Goal: Task Accomplishment & Management: Use online tool/utility

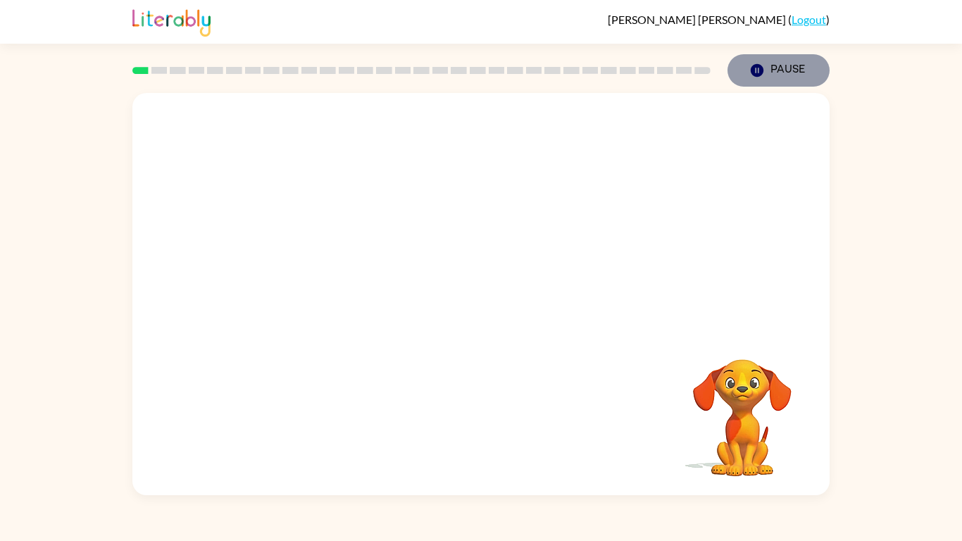
click at [759, 72] on icon "button" at bounding box center [757, 70] width 13 height 13
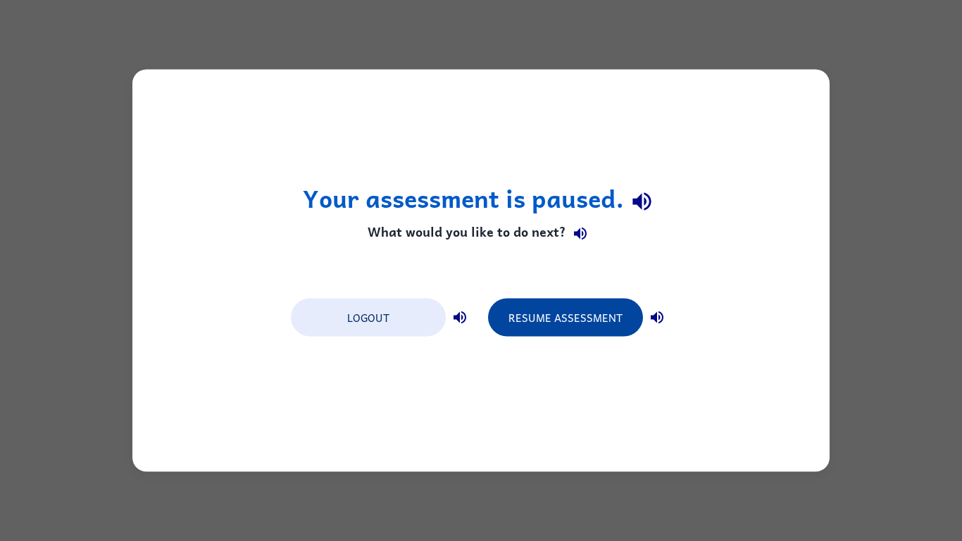
click at [598, 316] on button "Resume Assessment" at bounding box center [565, 318] width 155 height 38
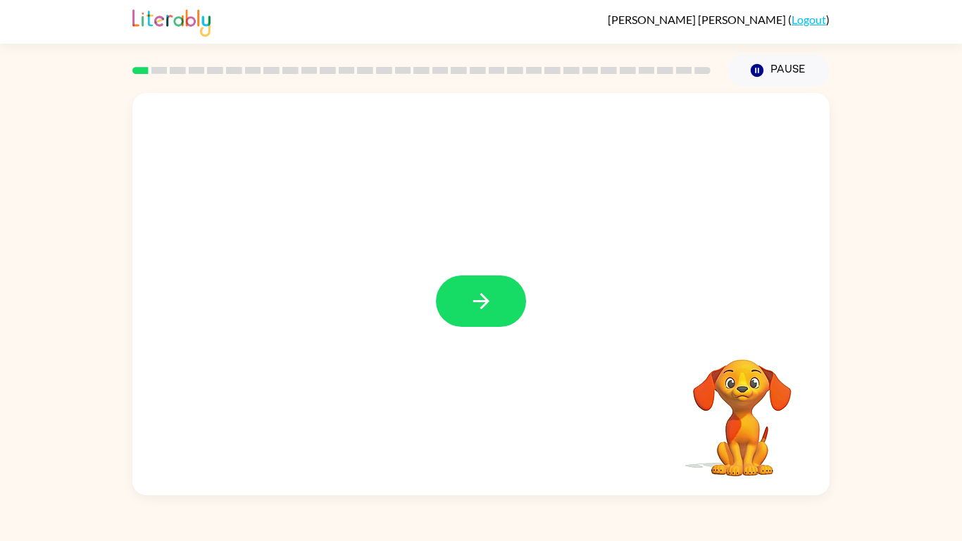
click at [734, 384] on video "Your browser must support playing .mp4 files to use Literably. Please try using…" at bounding box center [742, 407] width 141 height 141
click at [756, 64] on icon "button" at bounding box center [757, 70] width 13 height 13
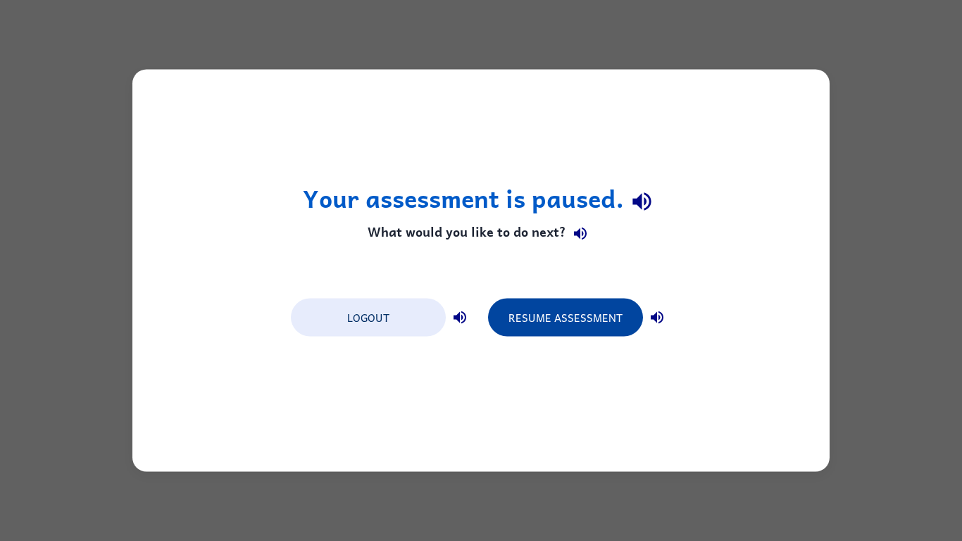
click at [621, 315] on button "Resume Assessment" at bounding box center [565, 318] width 155 height 38
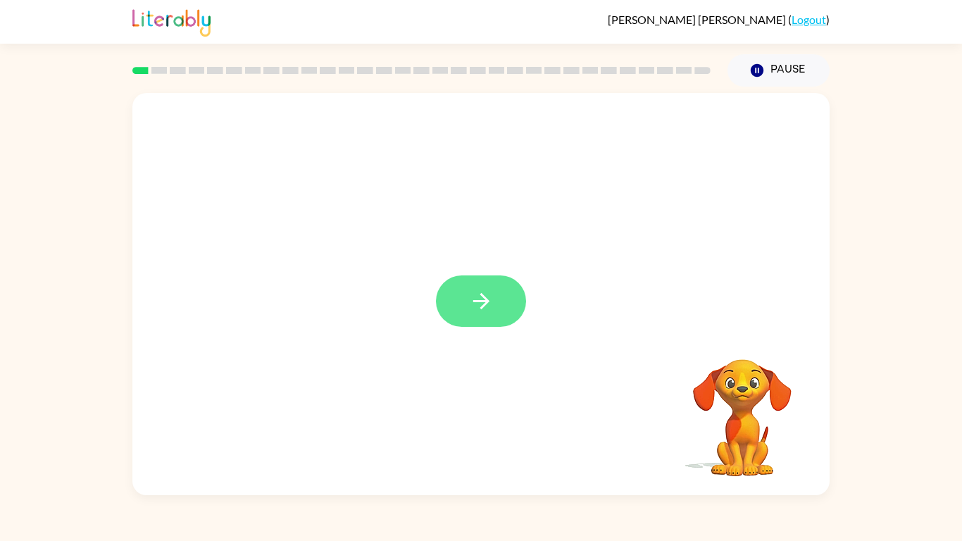
click at [462, 292] on button "button" at bounding box center [481, 300] width 90 height 51
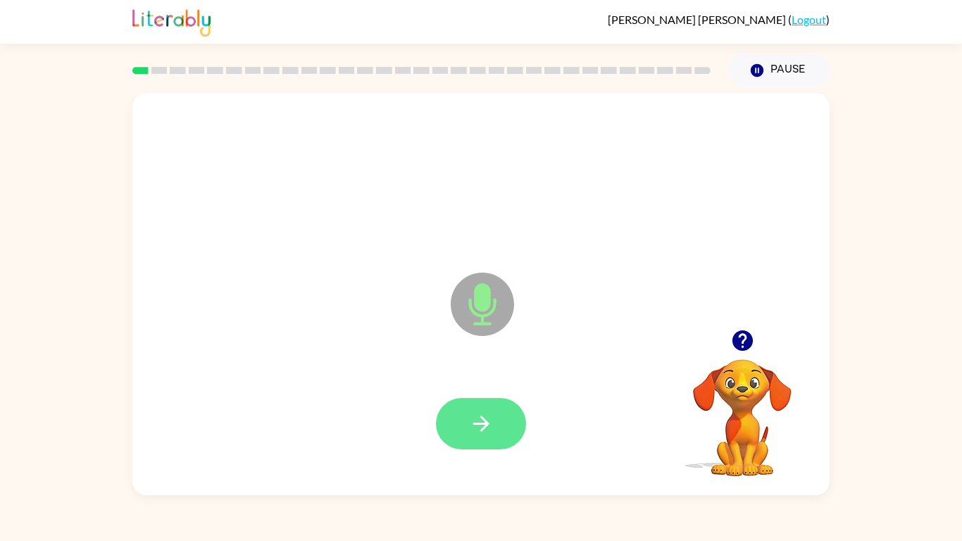
click at [497, 417] on button "button" at bounding box center [481, 423] width 90 height 51
click at [478, 409] on button "button" at bounding box center [481, 423] width 90 height 51
click at [492, 427] on icon "button" at bounding box center [481, 423] width 25 height 25
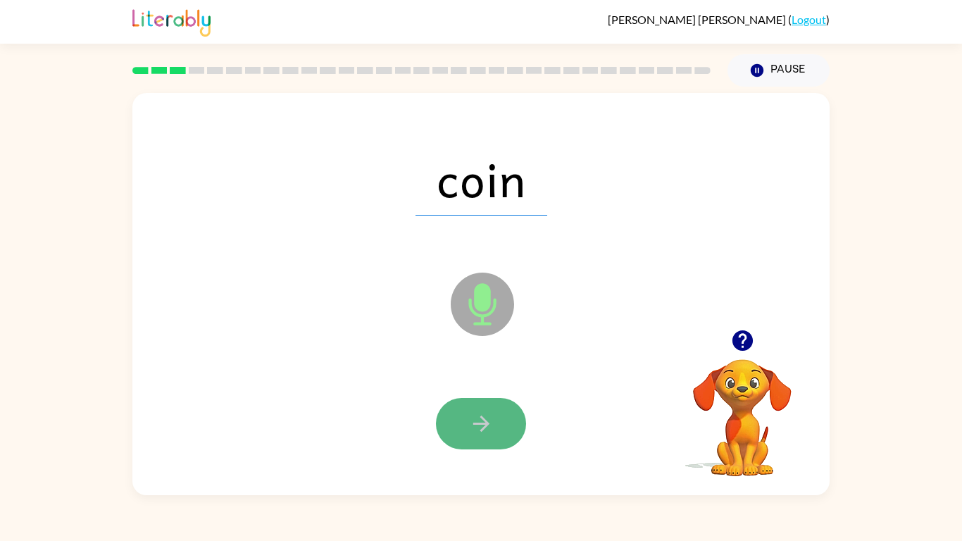
click at [497, 418] on button "button" at bounding box center [481, 423] width 90 height 51
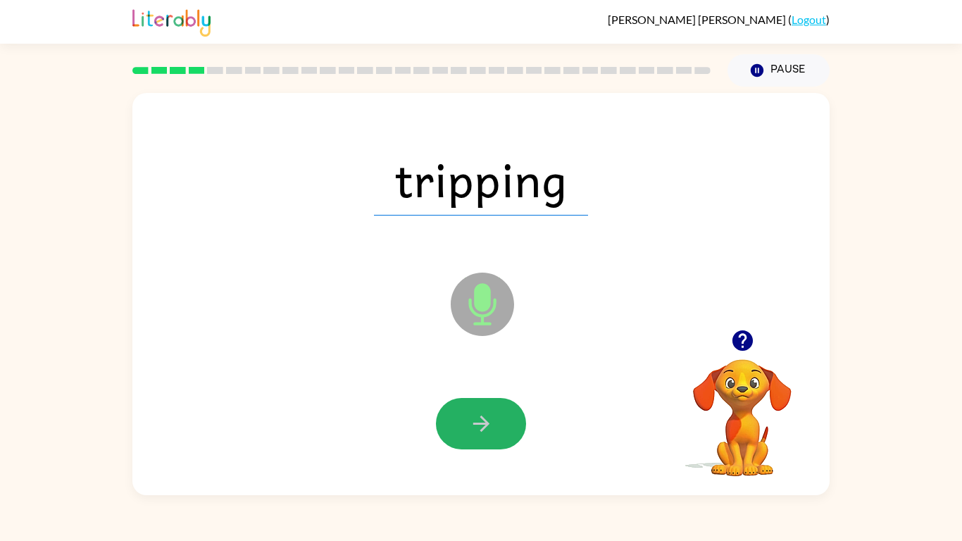
click at [497, 418] on button "button" at bounding box center [481, 423] width 90 height 51
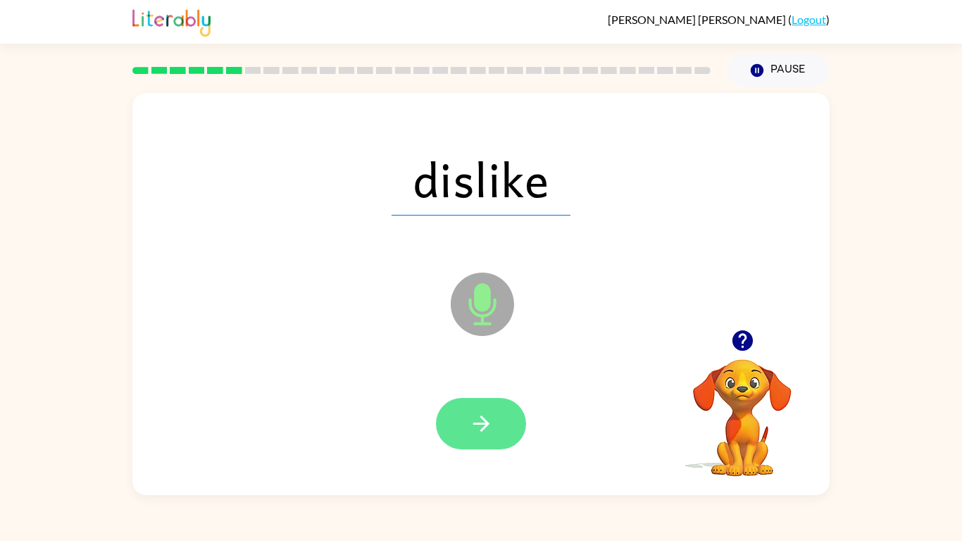
click at [487, 414] on icon "button" at bounding box center [481, 423] width 25 height 25
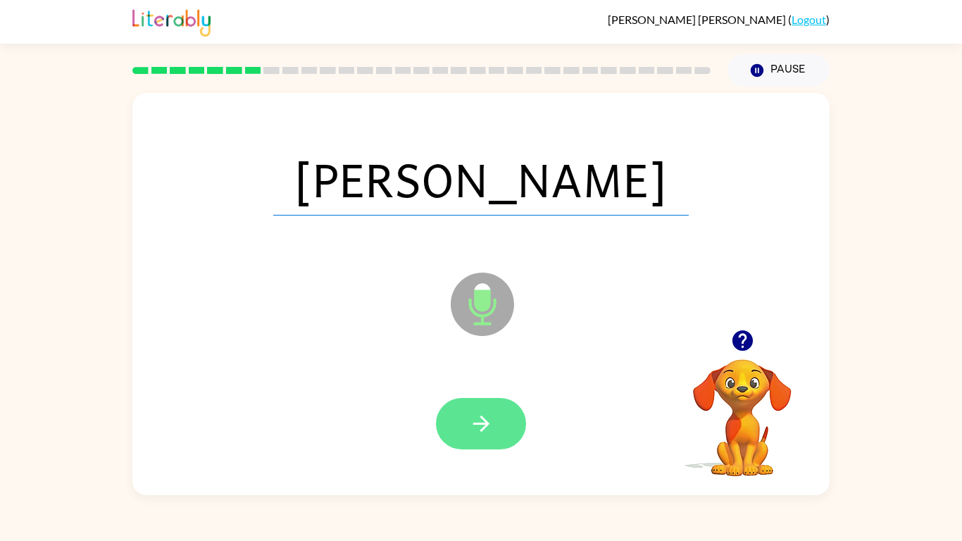
click at [487, 416] on icon "button" at bounding box center [481, 423] width 25 height 25
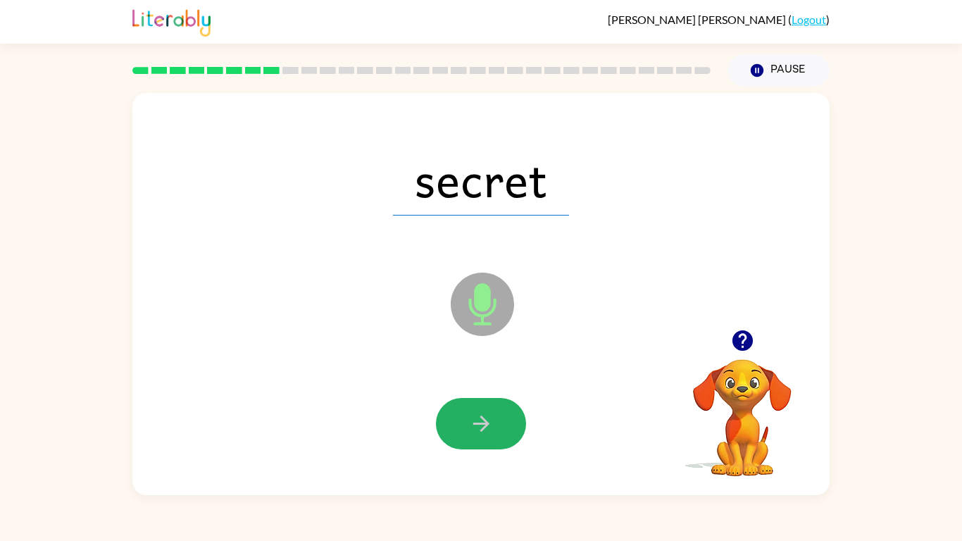
click at [487, 416] on icon "button" at bounding box center [481, 423] width 25 height 25
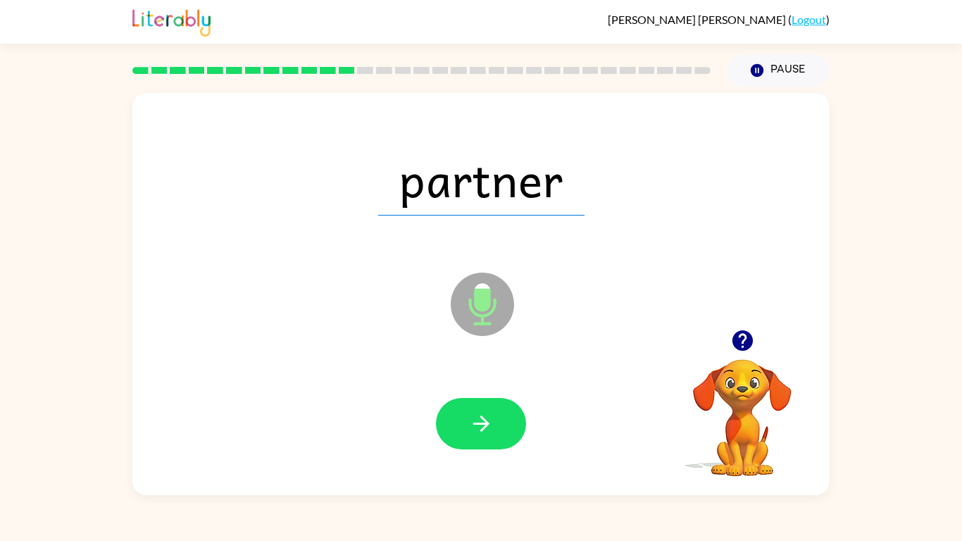
click at [487, 416] on icon "button" at bounding box center [481, 423] width 25 height 25
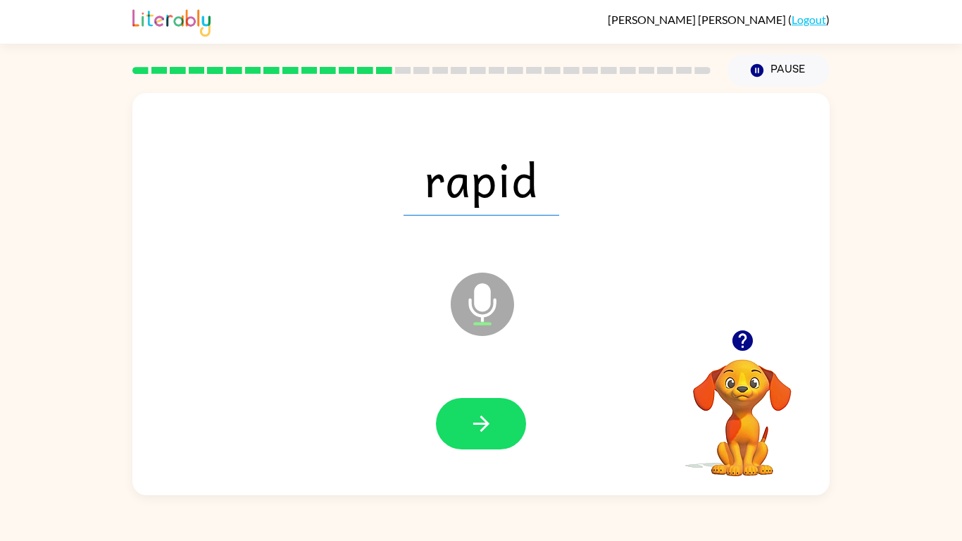
click at [487, 416] on icon "button" at bounding box center [481, 423] width 25 height 25
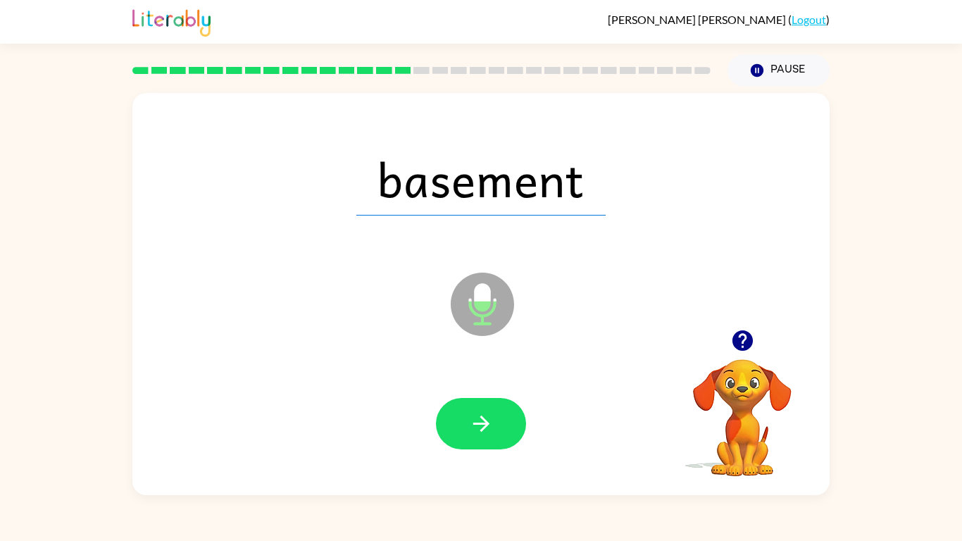
click at [487, 416] on icon "button" at bounding box center [481, 423] width 25 height 25
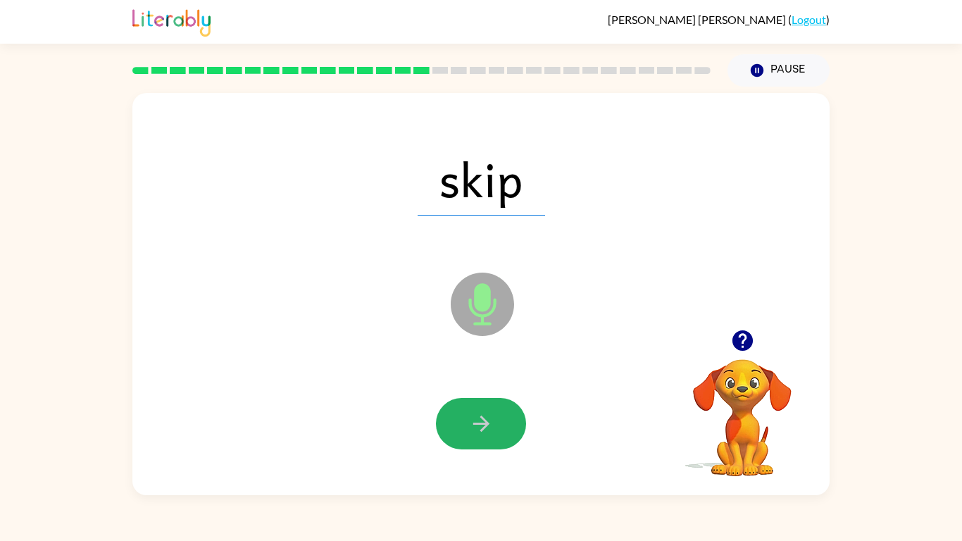
click at [487, 416] on icon "button" at bounding box center [481, 423] width 25 height 25
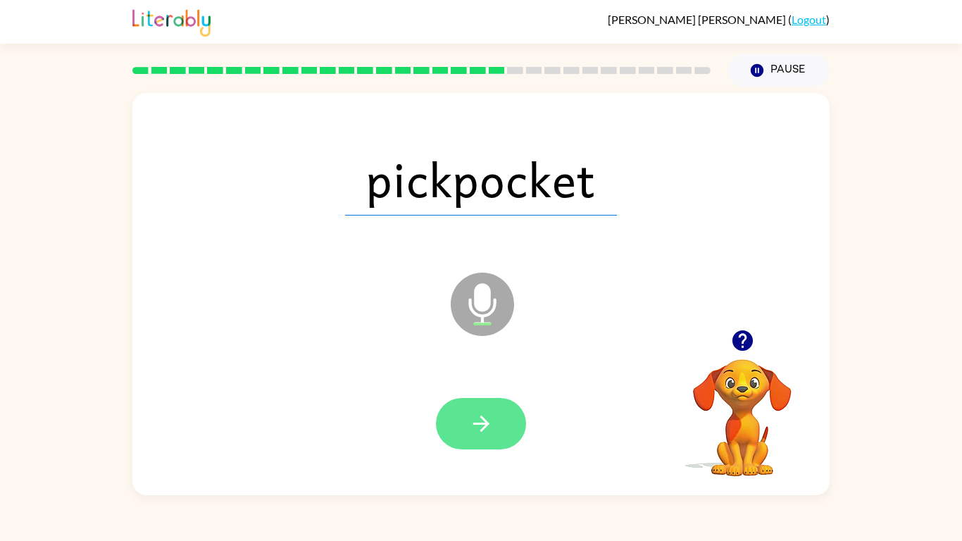
click at [475, 418] on icon "button" at bounding box center [481, 423] width 25 height 25
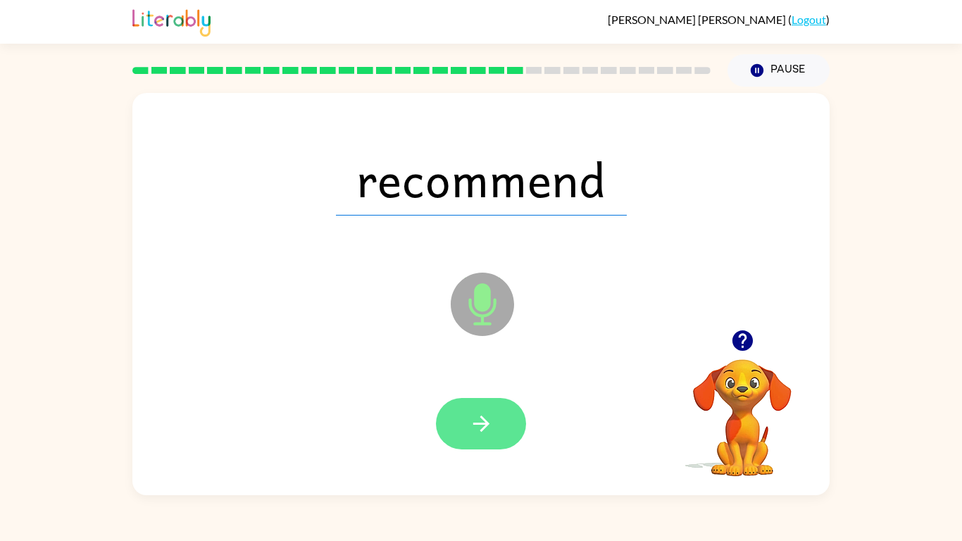
click at [511, 425] on button "button" at bounding box center [481, 423] width 90 height 51
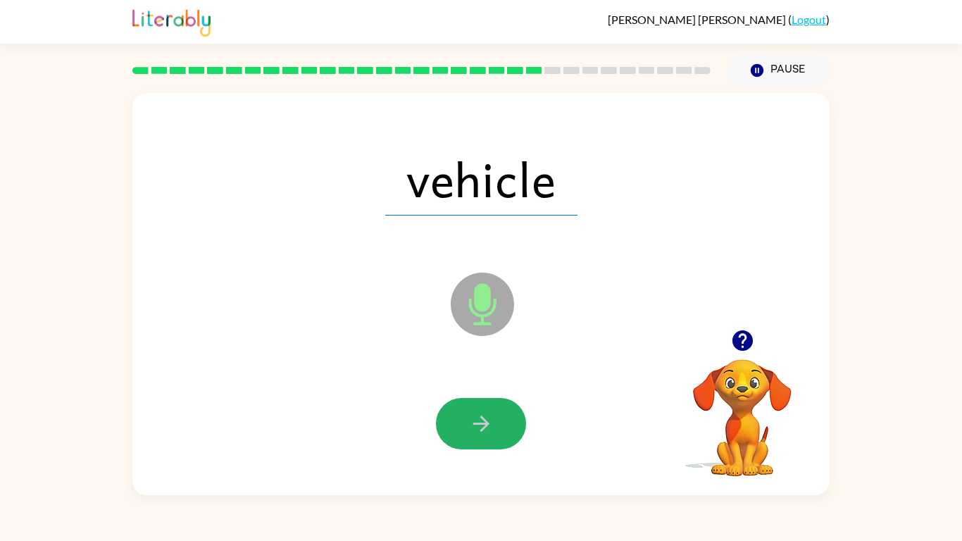
click at [511, 425] on button "button" at bounding box center [481, 423] width 90 height 51
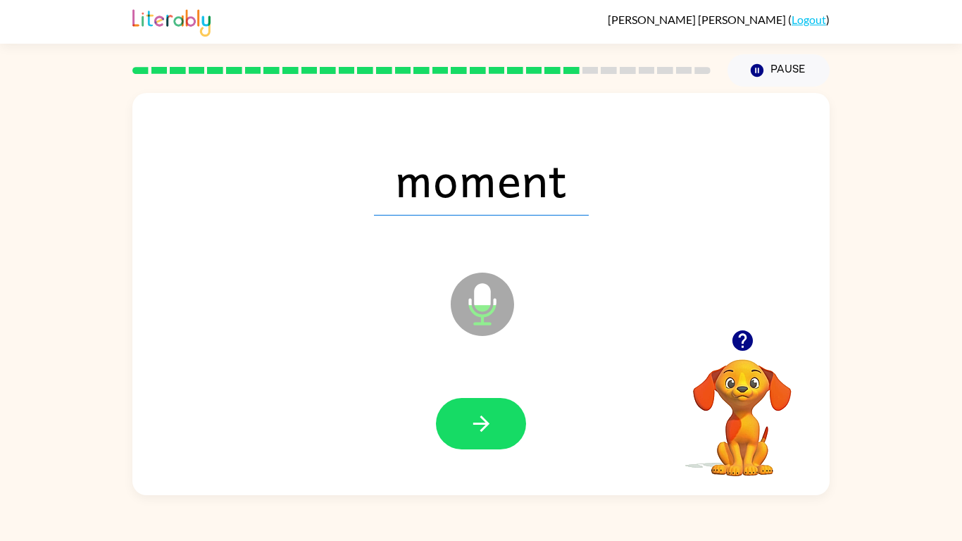
click at [511, 425] on button "button" at bounding box center [481, 423] width 90 height 51
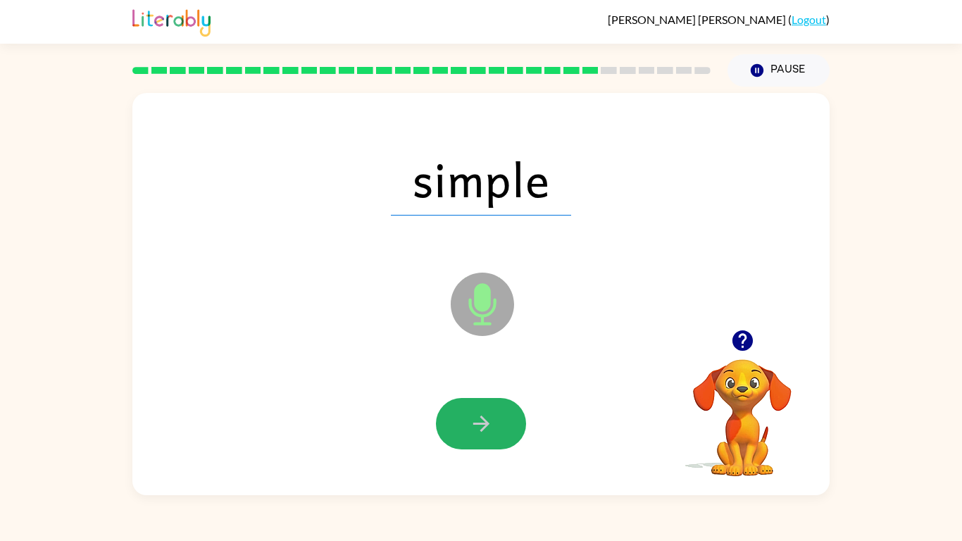
click at [511, 425] on button "button" at bounding box center [481, 423] width 90 height 51
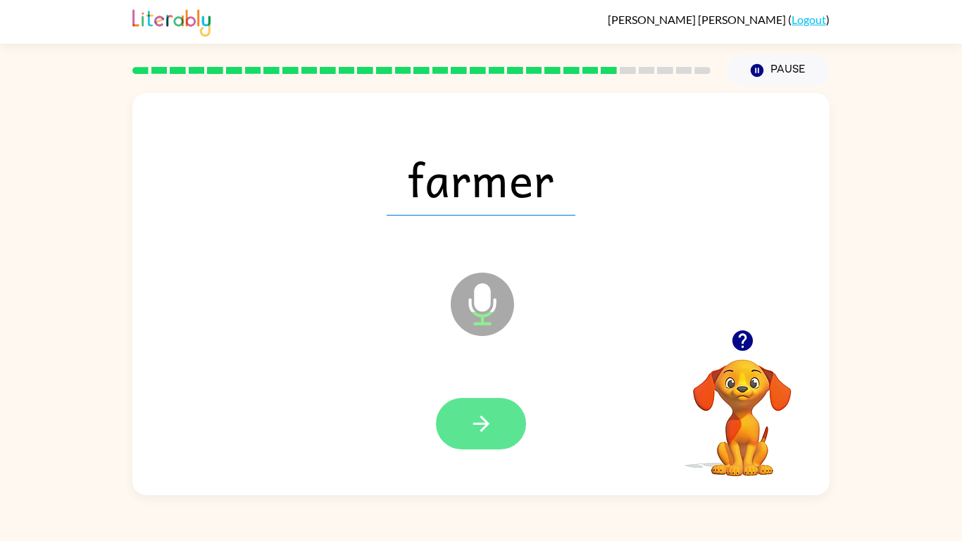
click at [457, 418] on button "button" at bounding box center [481, 423] width 90 height 51
click at [471, 434] on icon "button" at bounding box center [481, 423] width 25 height 25
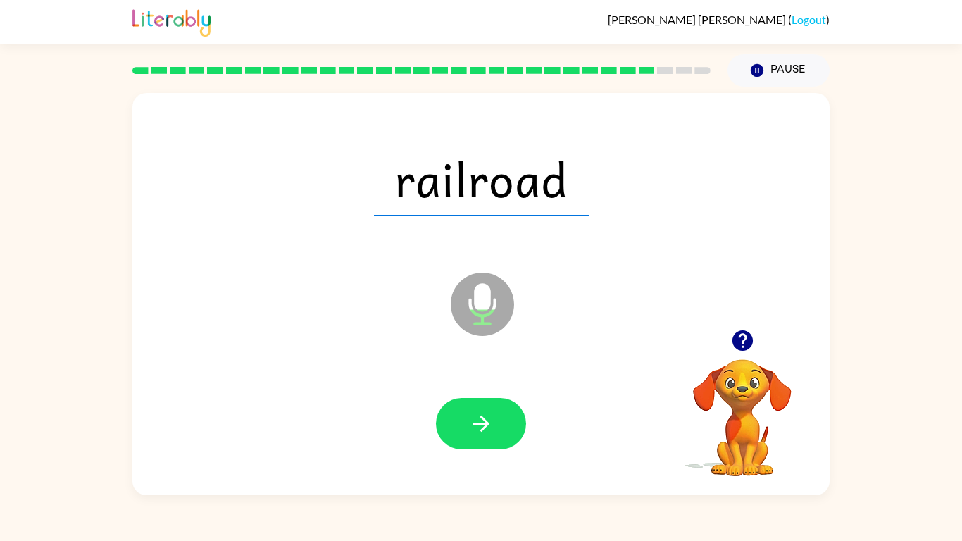
click at [471, 434] on icon "button" at bounding box center [481, 423] width 25 height 25
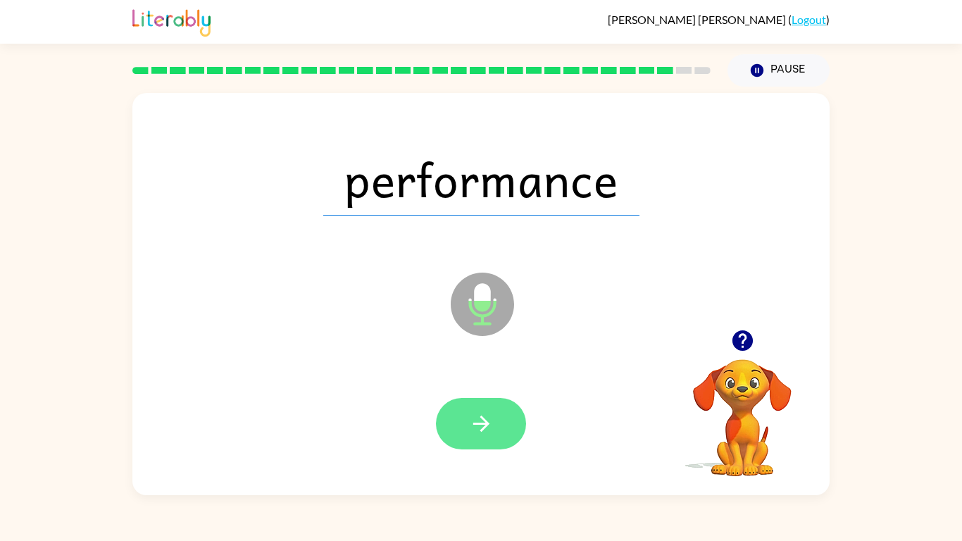
click at [500, 437] on button "button" at bounding box center [481, 423] width 90 height 51
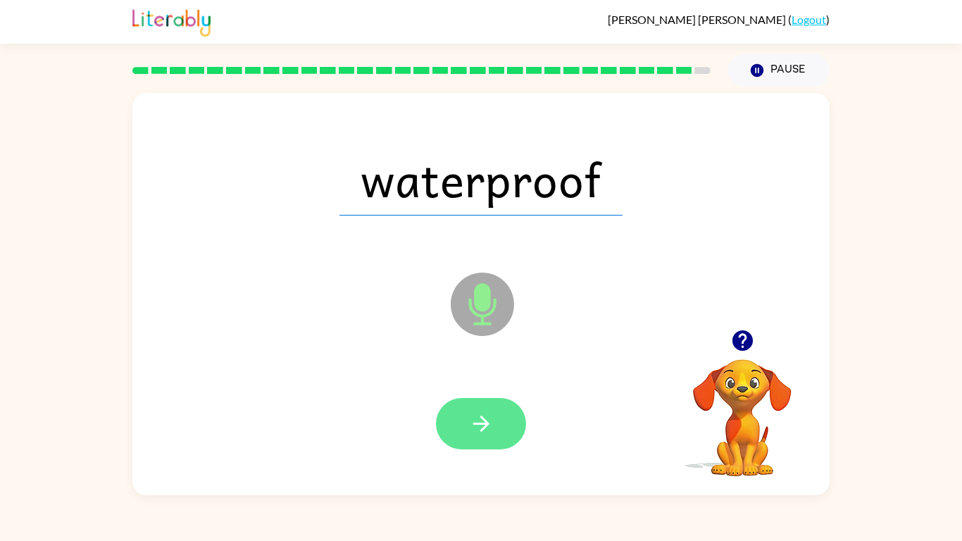
click at [501, 438] on button "button" at bounding box center [481, 423] width 90 height 51
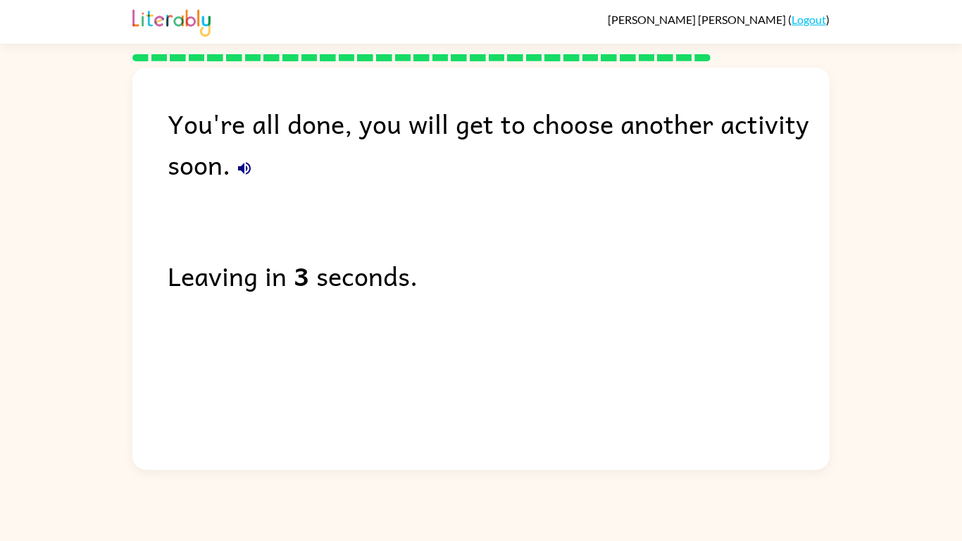
click at [246, 168] on icon "button" at bounding box center [244, 168] width 13 height 13
